Goal: Task Accomplishment & Management: Manage account settings

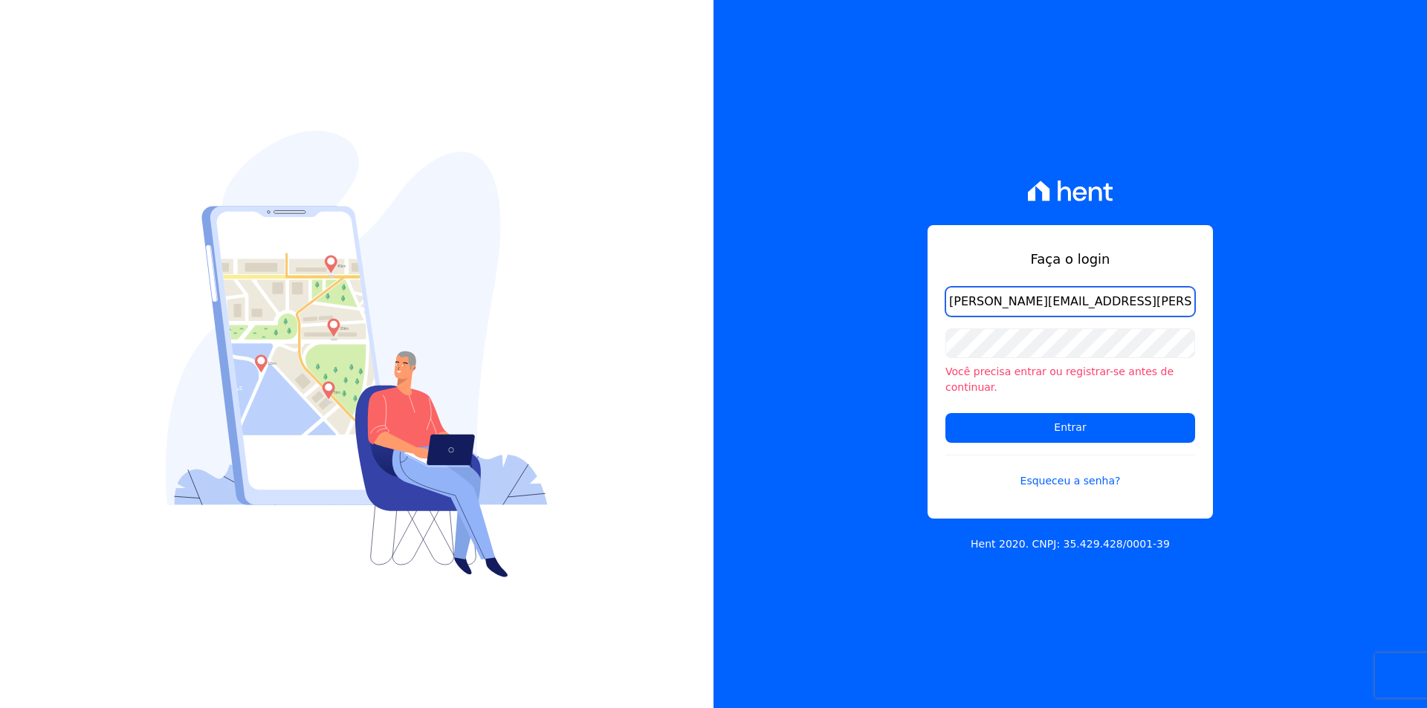
type input "[PERSON_NAME][EMAIL_ADDRESS][PERSON_NAME][DOMAIN_NAME]"
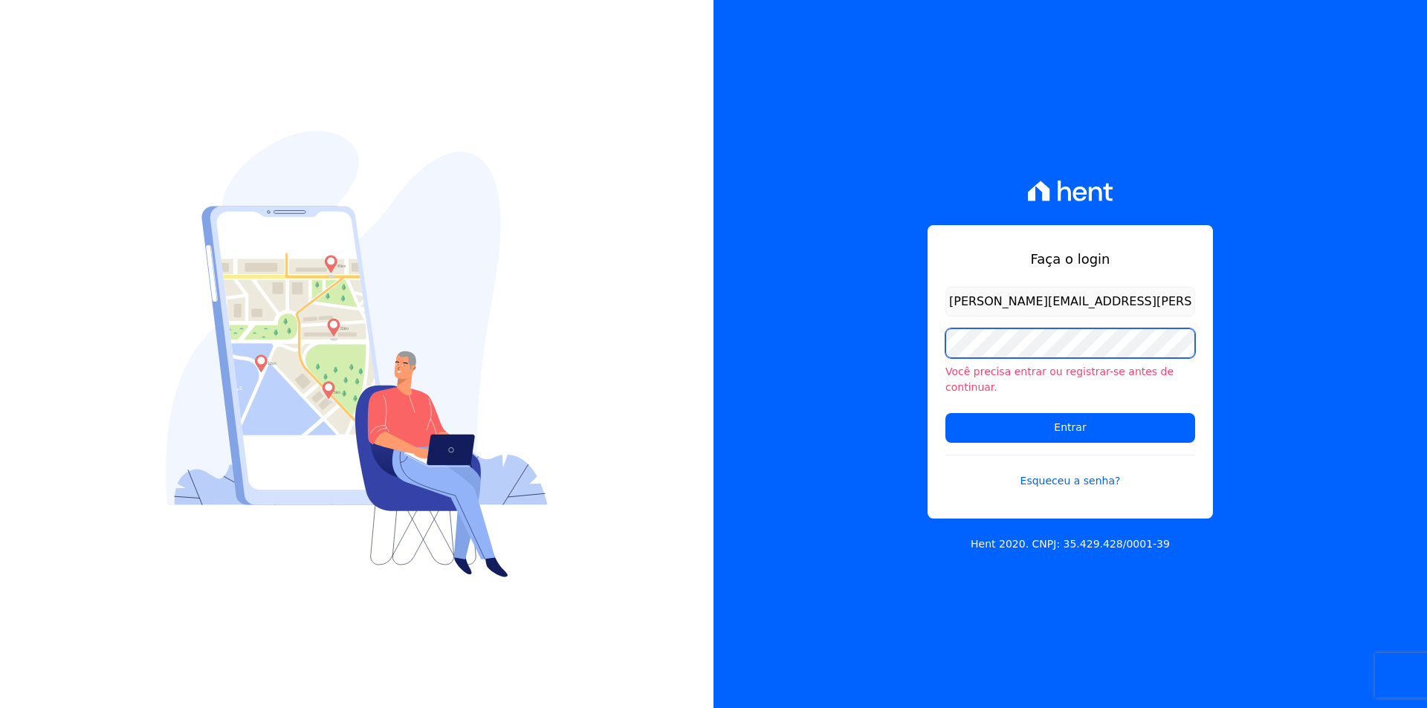
click at [945, 413] on input "Entrar" at bounding box center [1070, 428] width 250 height 30
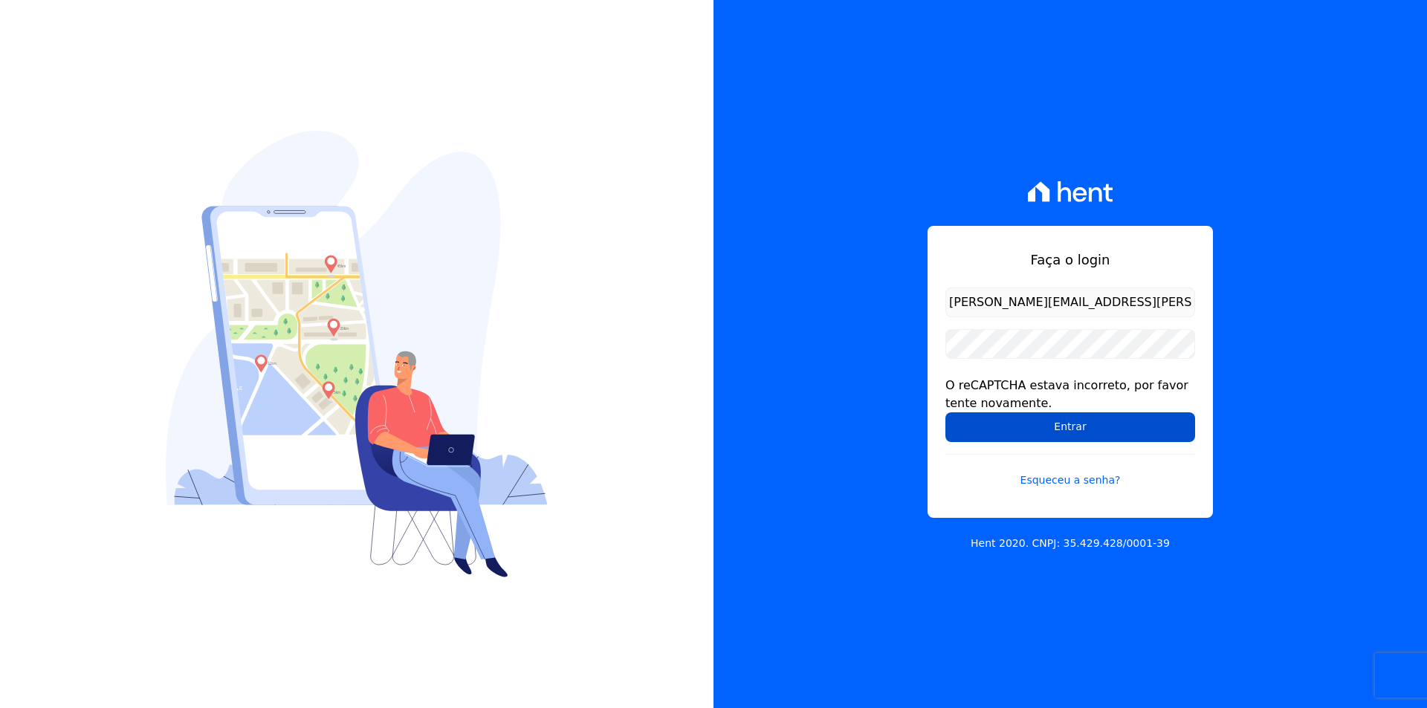
click at [1126, 427] on input "Entrar" at bounding box center [1070, 428] width 250 height 30
